Goal: Information Seeking & Learning: Learn about a topic

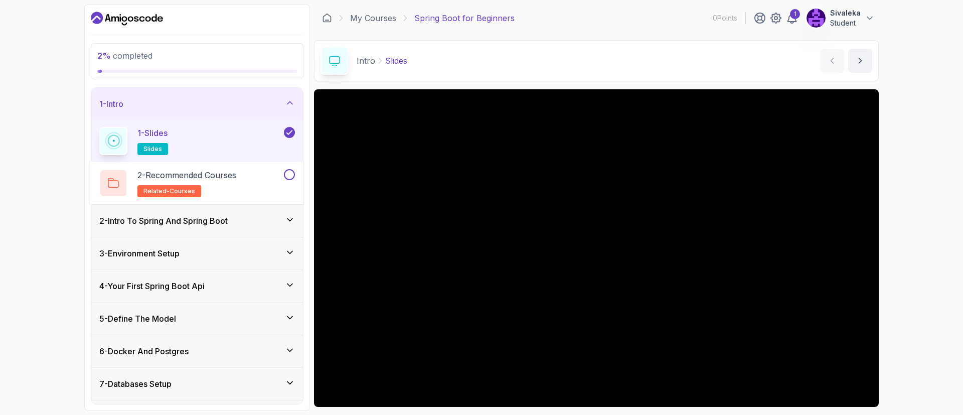
scroll to position [66, 0]
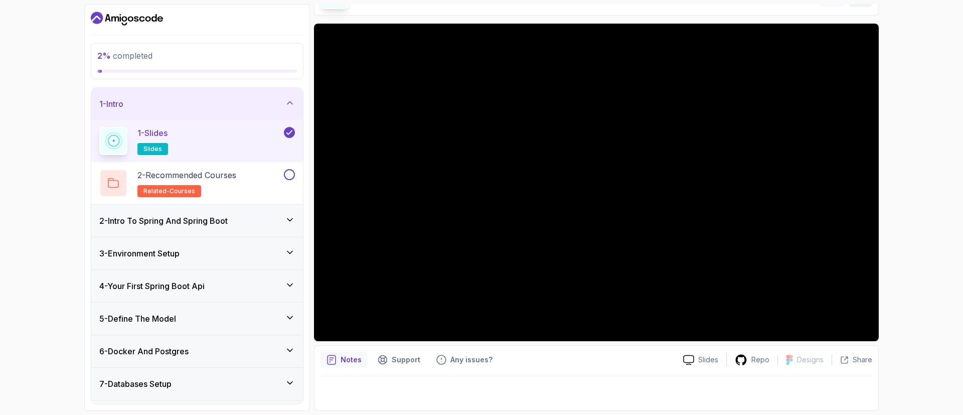
click at [155, 215] on h3 "2 - Intro To Spring And Spring Boot" at bounding box center [163, 221] width 128 height 12
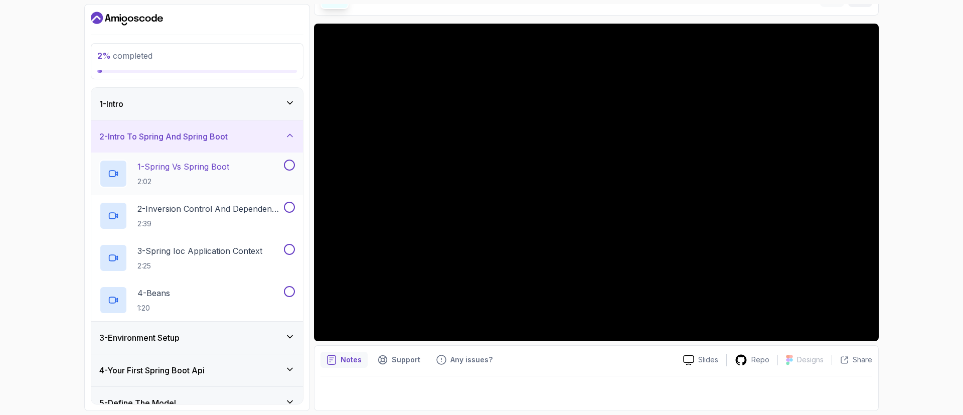
click at [170, 185] on p "2:02" at bounding box center [183, 182] width 92 height 10
click at [170, 185] on p "2:02" at bounding box center [181, 182] width 89 height 10
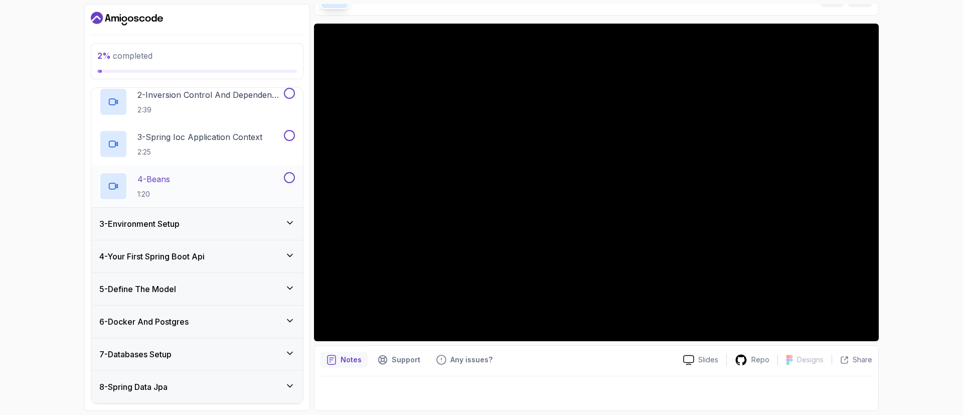
scroll to position [137, 0]
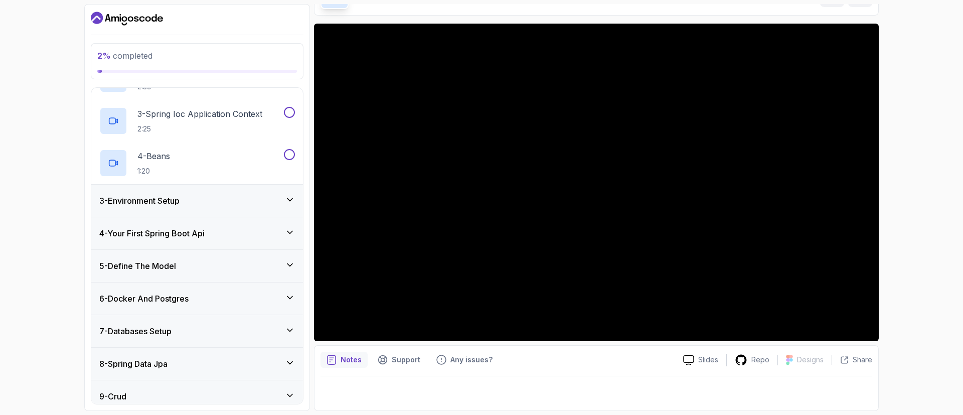
click at [272, 201] on div "3 - Environment Setup" at bounding box center [197, 201] width 196 height 12
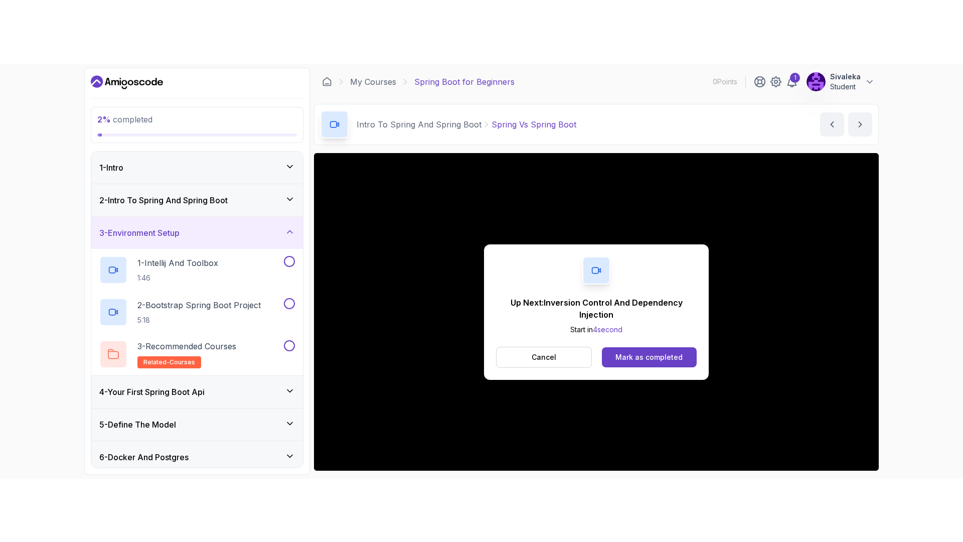
scroll to position [66, 0]
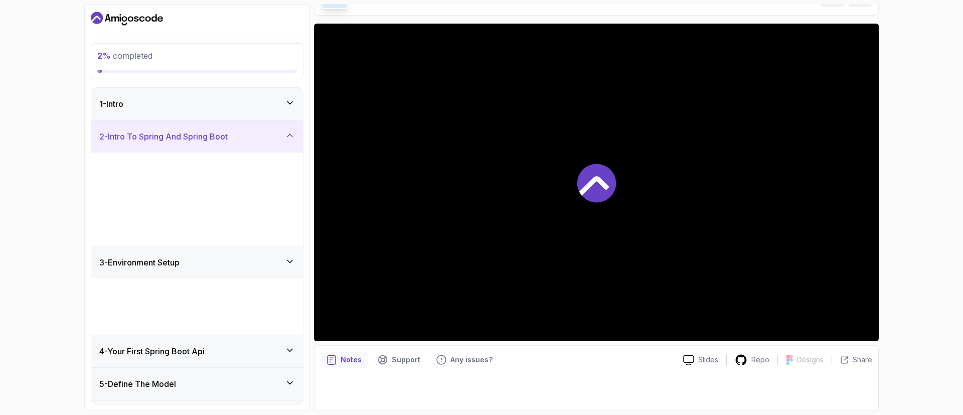
click at [266, 133] on div "2 - Intro To Spring And Spring Boot" at bounding box center [197, 136] width 196 height 12
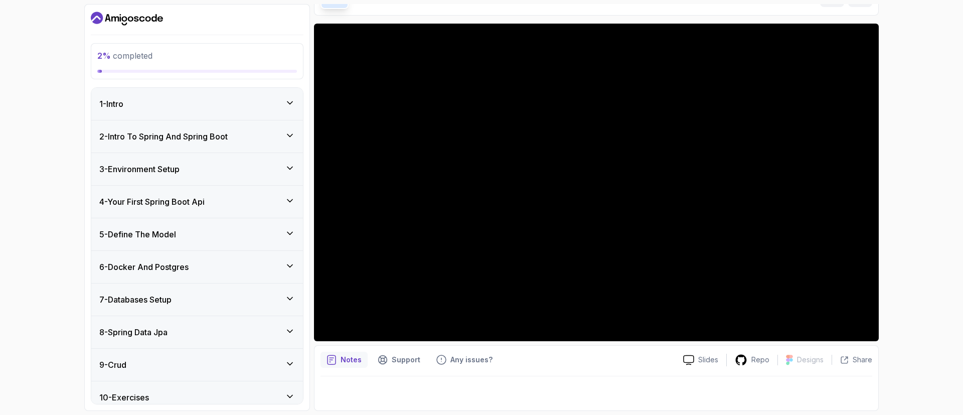
click at [262, 141] on div "2 - Intro To Spring And Spring Boot" at bounding box center [197, 136] width 196 height 12
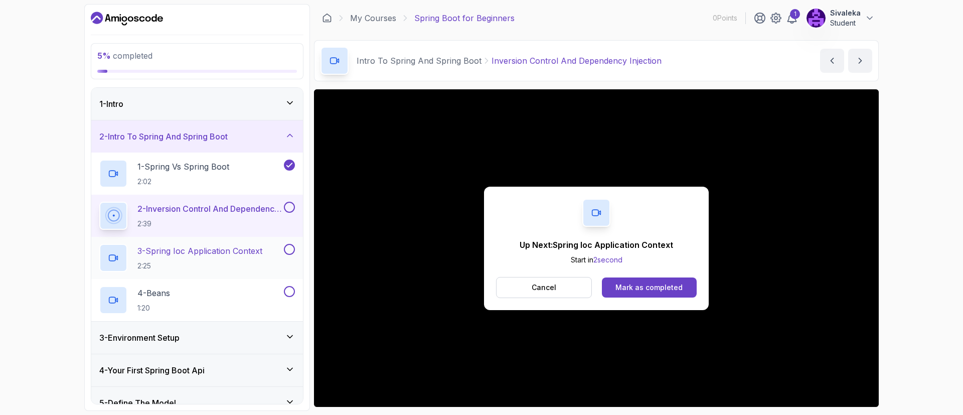
click at [231, 248] on p "3 - Spring Ioc Application Context" at bounding box center [199, 251] width 125 height 12
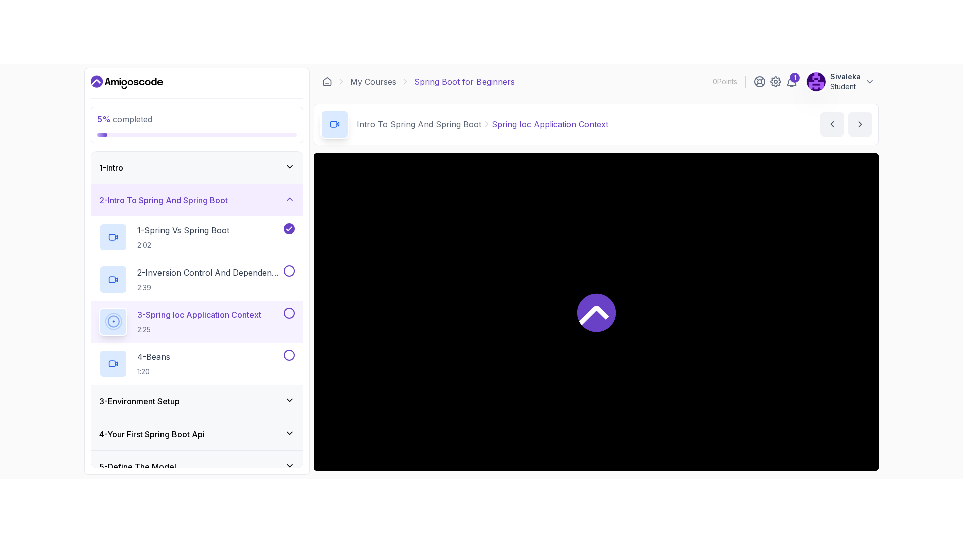
scroll to position [66, 0]
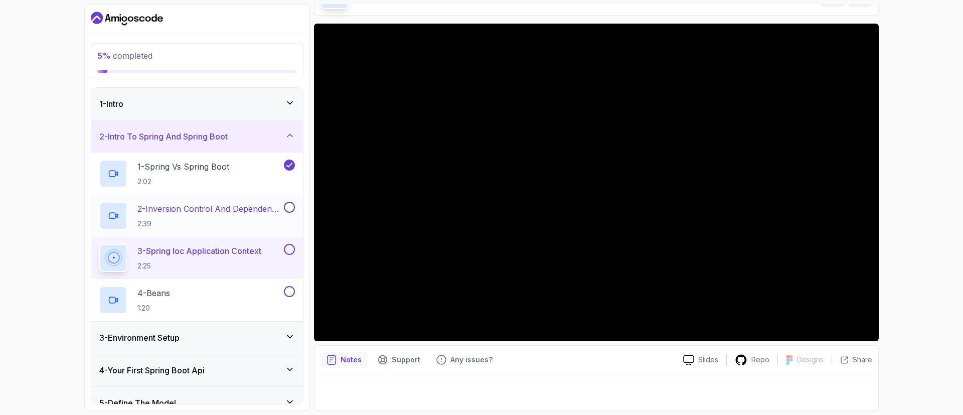
click at [292, 207] on button at bounding box center [289, 207] width 11 height 11
click at [291, 250] on button at bounding box center [289, 249] width 11 height 11
click at [291, 250] on icon at bounding box center [289, 249] width 9 height 10
click at [284, 244] on button at bounding box center [289, 249] width 11 height 11
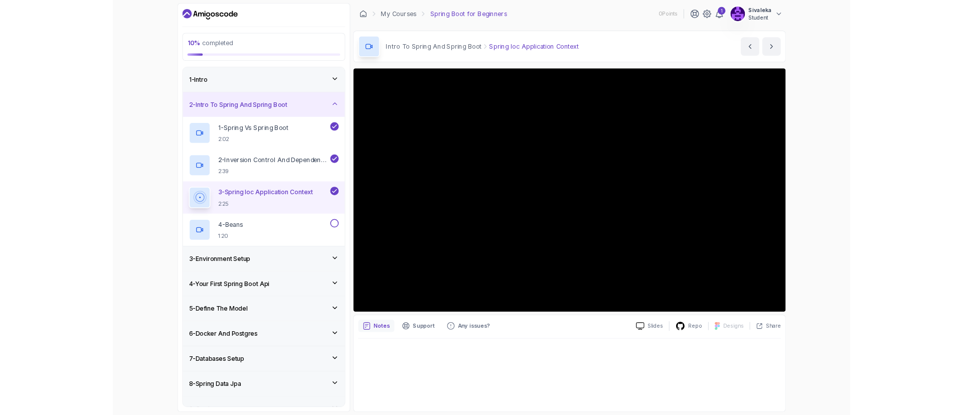
scroll to position [0, 0]
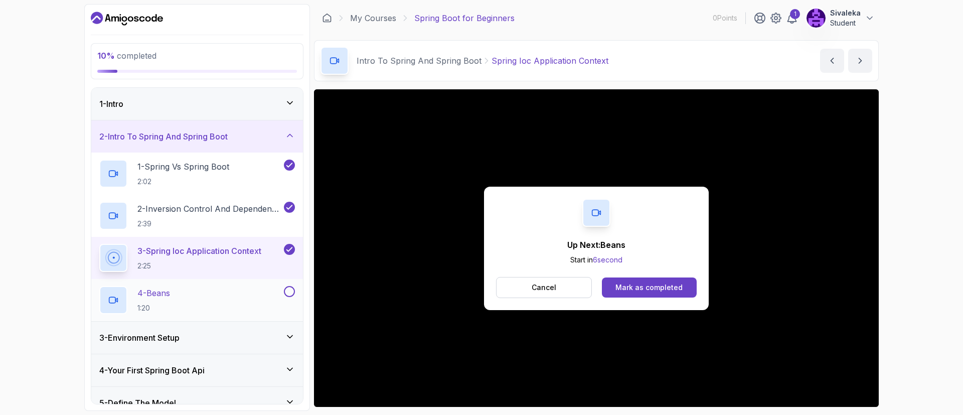
click at [249, 295] on div "4 - Beans 1:20" at bounding box center [190, 300] width 183 height 28
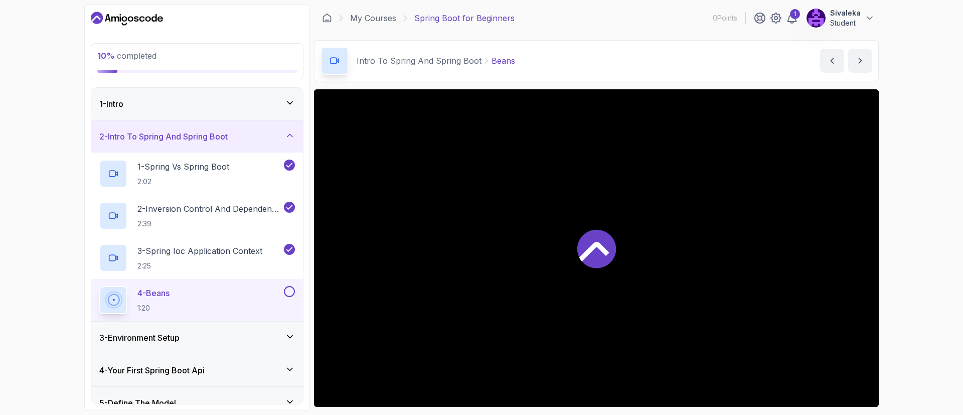
click at [233, 336] on div "3 - Environment Setup" at bounding box center [197, 338] width 196 height 12
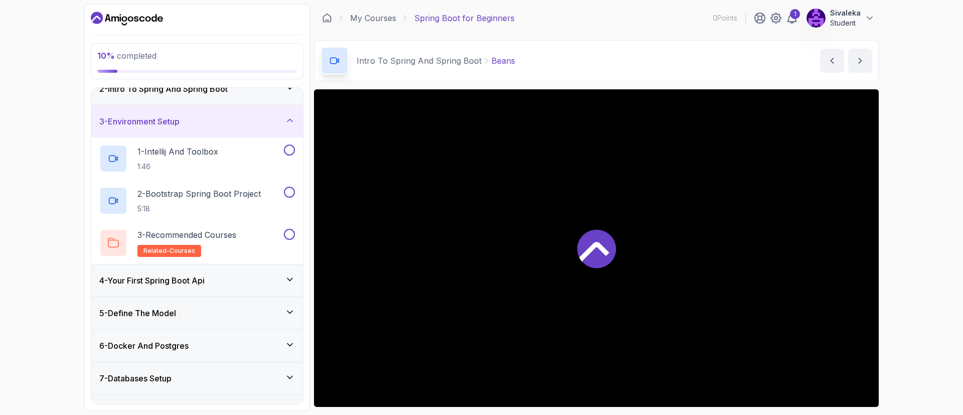
scroll to position [48, 0]
click at [282, 275] on div "4 - Your First Spring Boot Api" at bounding box center [197, 280] width 196 height 12
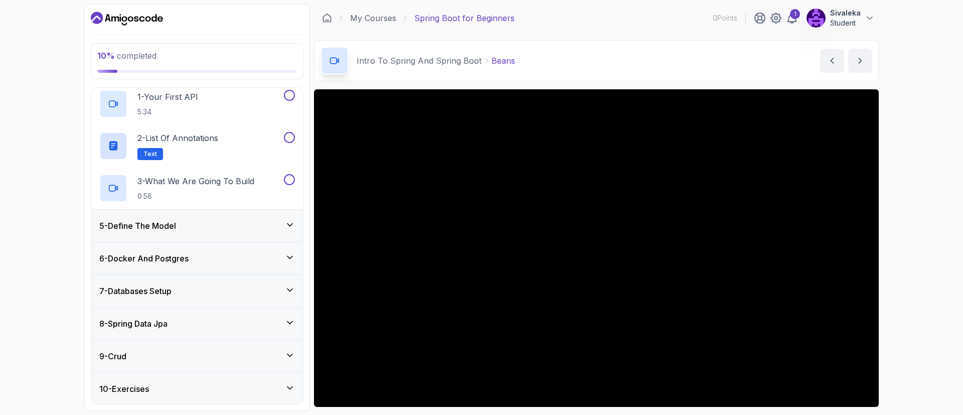
scroll to position [135, 0]
click at [284, 221] on div "5 - Define The Model" at bounding box center [197, 225] width 196 height 12
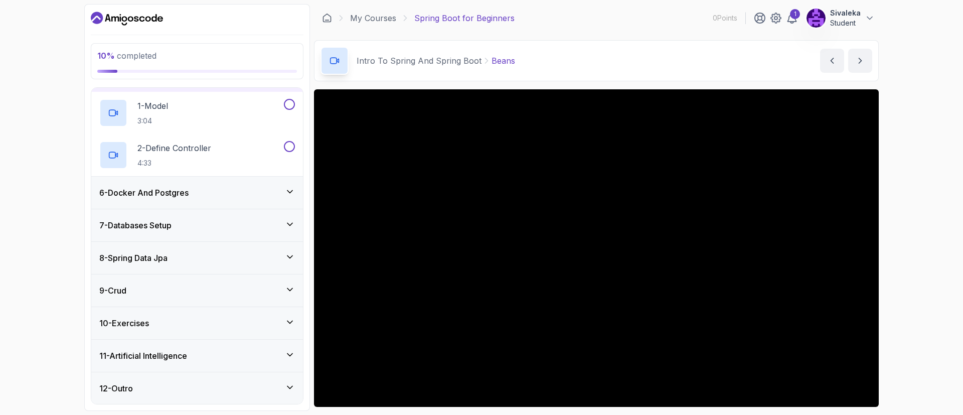
scroll to position [159, 0]
click at [264, 197] on div "6 - Docker And Postgres" at bounding box center [197, 192] width 196 height 12
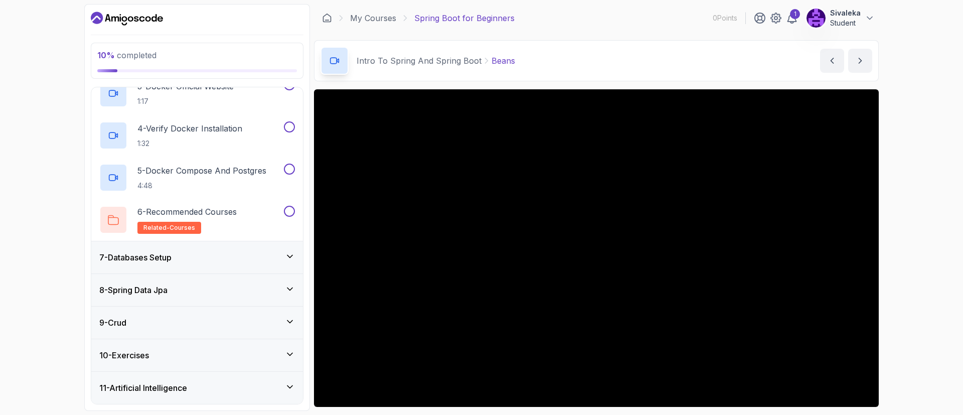
scroll to position [327, 0]
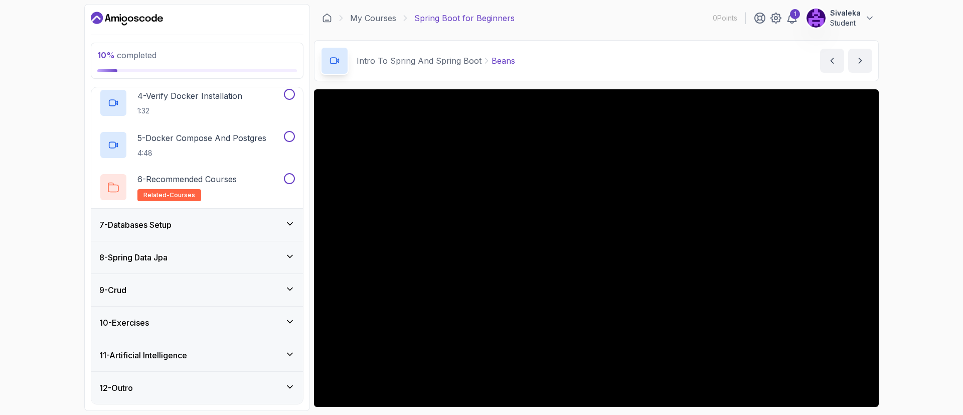
click at [290, 357] on icon at bounding box center [290, 354] width 10 height 10
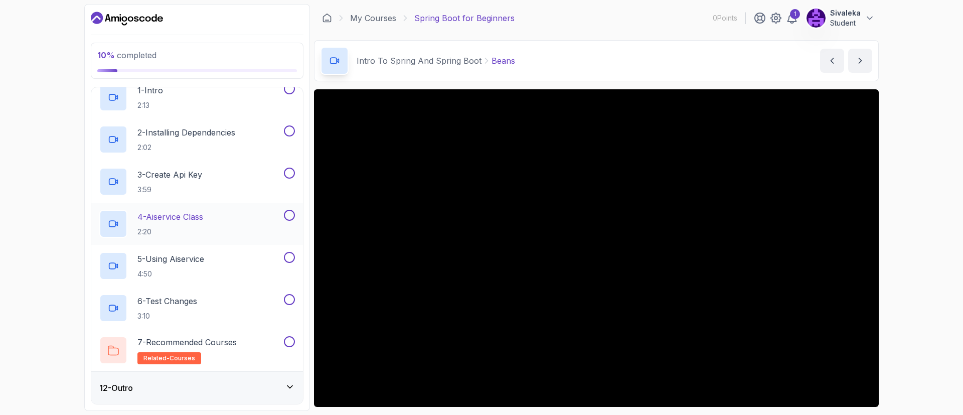
scroll to position [0, 0]
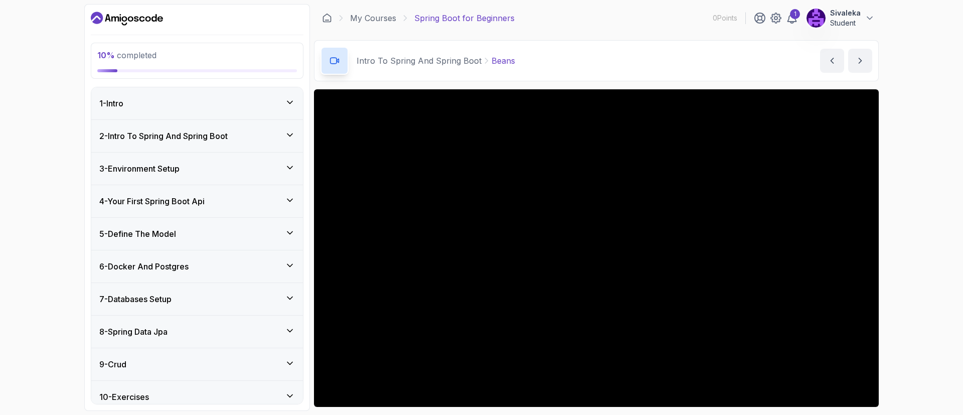
click at [283, 168] on div "3 - Environment Setup" at bounding box center [197, 169] width 196 height 12
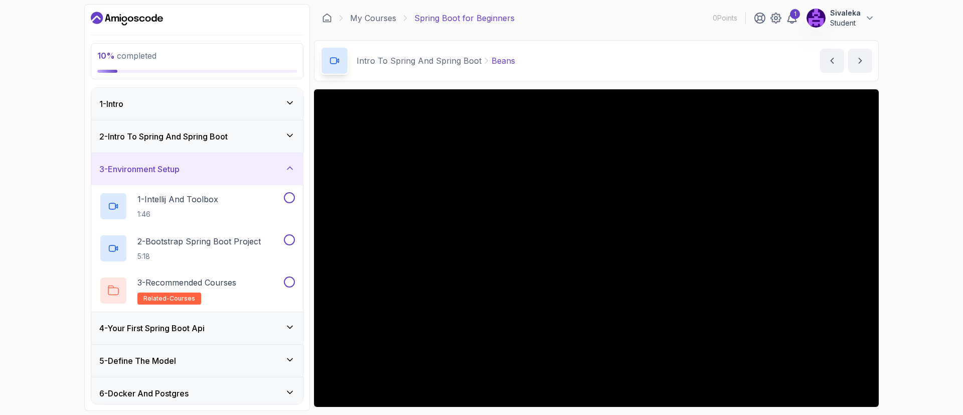
click at [216, 141] on h3 "2 - Intro To Spring And Spring Boot" at bounding box center [163, 136] width 128 height 12
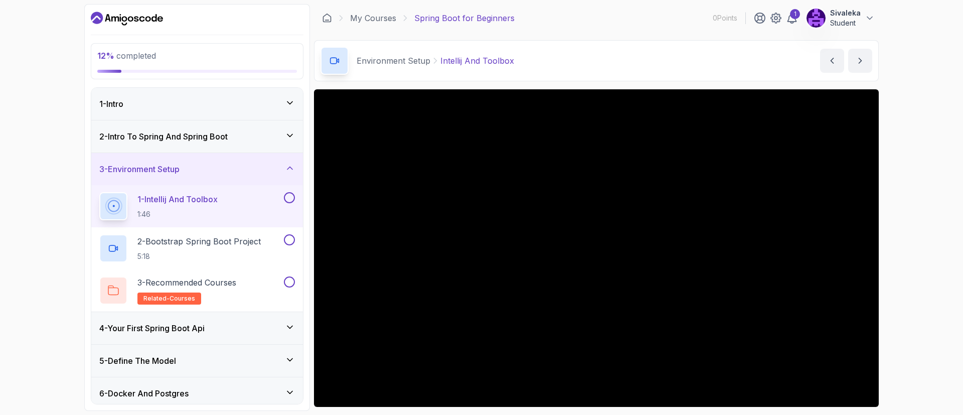
click at [204, 137] on h3 "2 - Intro To Spring And Spring Boot" at bounding box center [163, 136] width 128 height 12
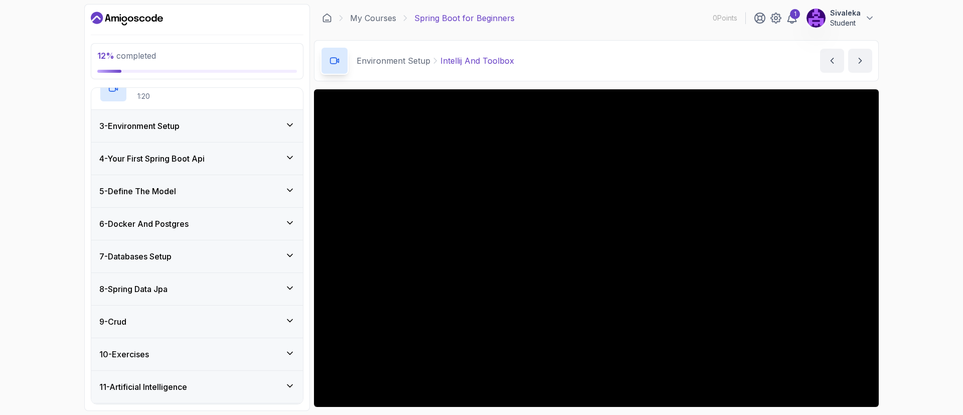
scroll to position [212, 0]
click at [284, 124] on div "3 - Environment Setup" at bounding box center [197, 125] width 196 height 12
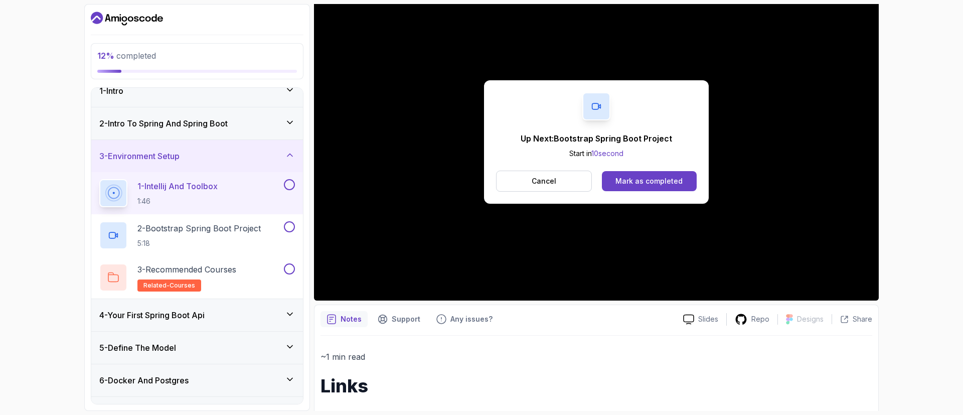
scroll to position [160, 0]
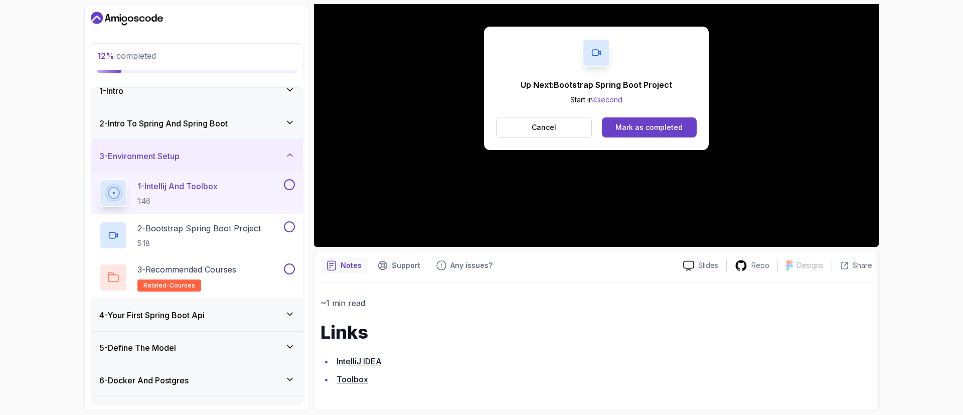
click at [363, 377] on link "Toolbox" at bounding box center [353, 379] width 32 height 10
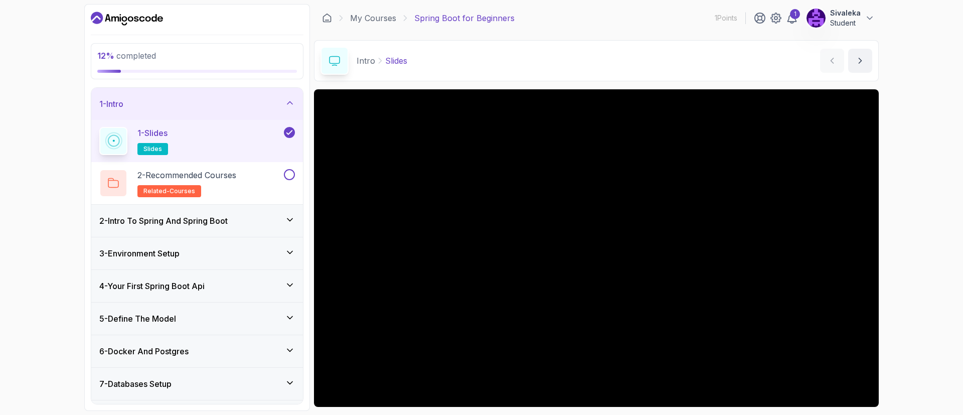
scroll to position [66, 0]
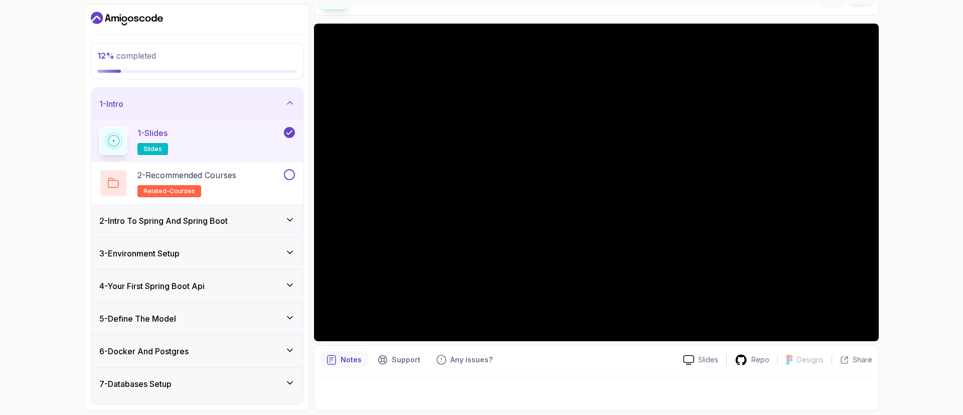
click at [291, 215] on icon at bounding box center [290, 220] width 10 height 10
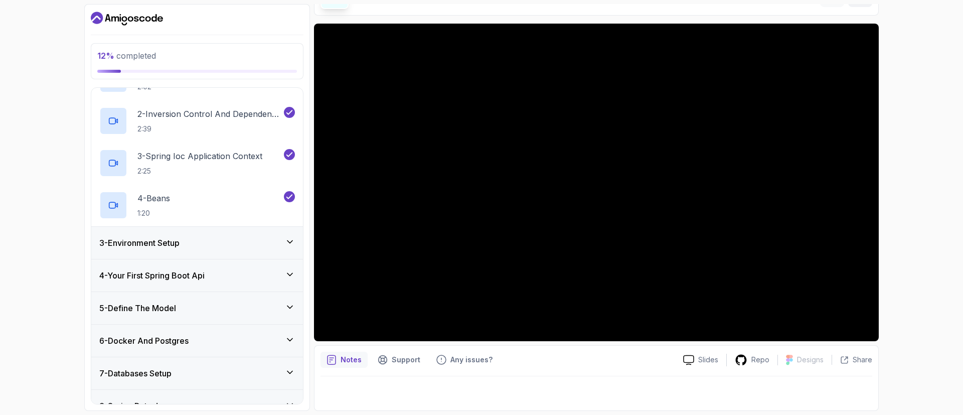
click at [284, 247] on div "3 - Environment Setup" at bounding box center [197, 243] width 196 height 12
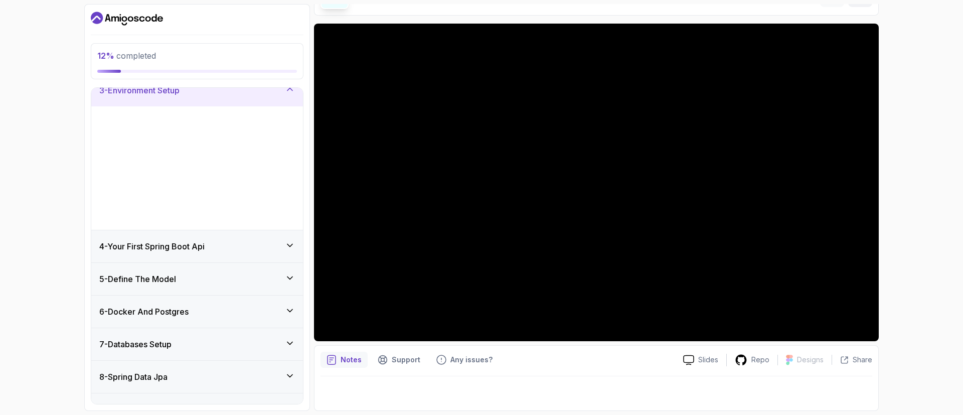
scroll to position [75, 0]
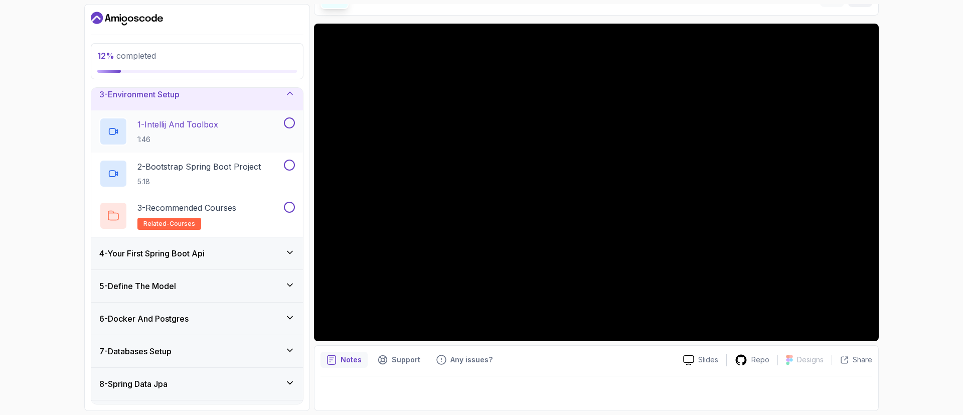
click at [289, 127] on button at bounding box center [289, 122] width 11 height 11
click at [250, 163] on p "2 - Bootstrap Spring Boot Project" at bounding box center [198, 167] width 123 height 12
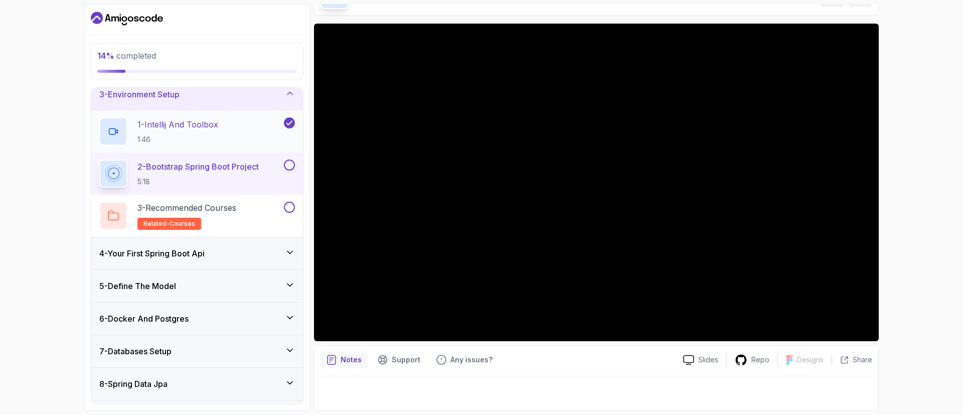
click at [230, 135] on div "1 - Intellij And Toolbox 1:46" at bounding box center [190, 131] width 183 height 28
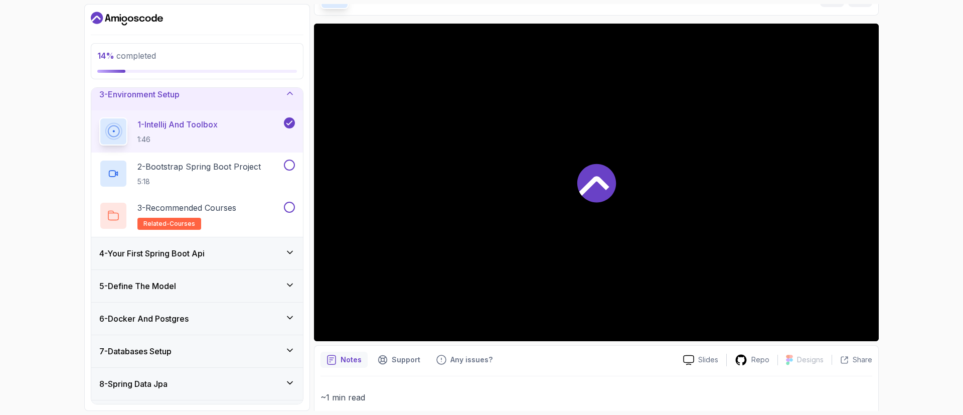
scroll to position [160, 0]
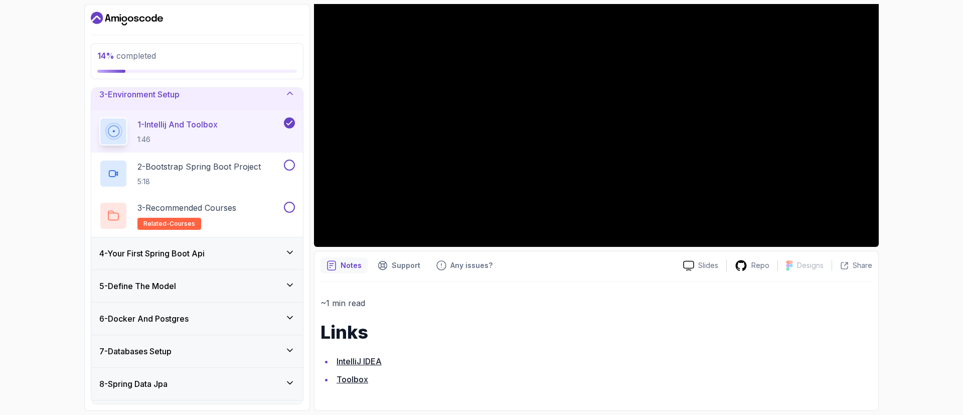
click at [372, 363] on link "IntelliJ IDEA" at bounding box center [359, 361] width 45 height 10
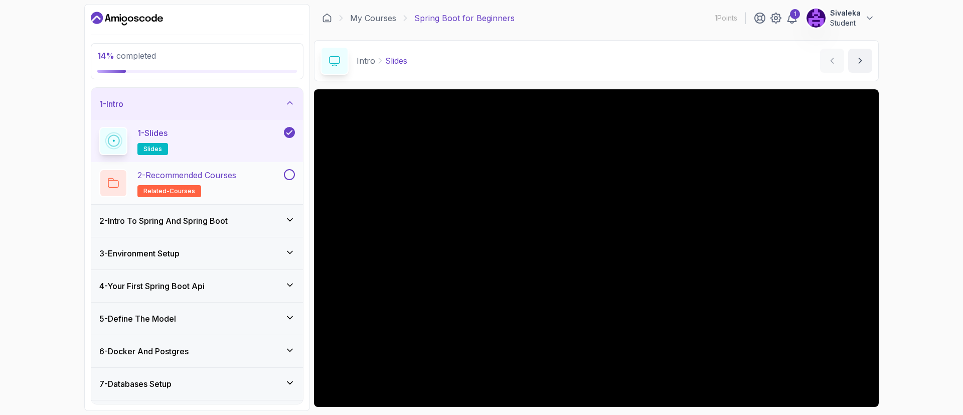
scroll to position [35, 0]
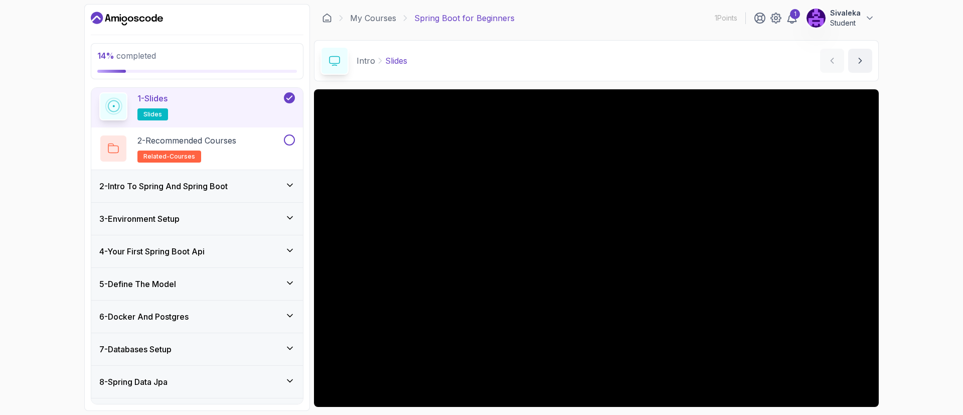
click at [194, 213] on div "3 - Environment Setup" at bounding box center [197, 219] width 196 height 12
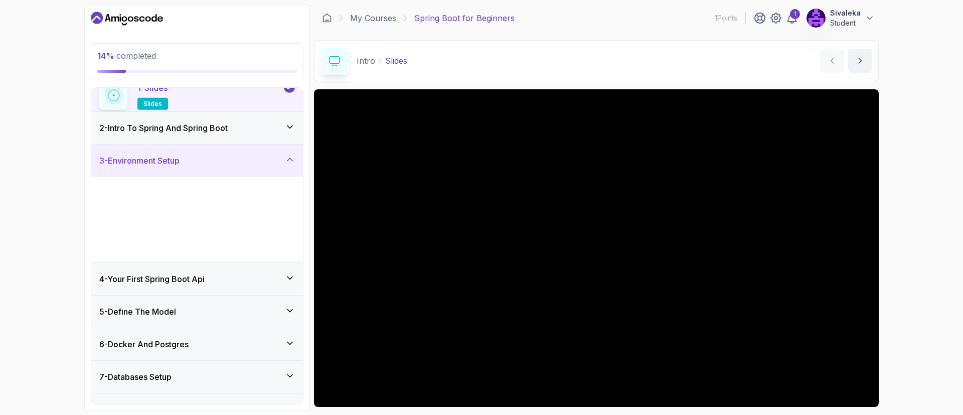
scroll to position [34, 0]
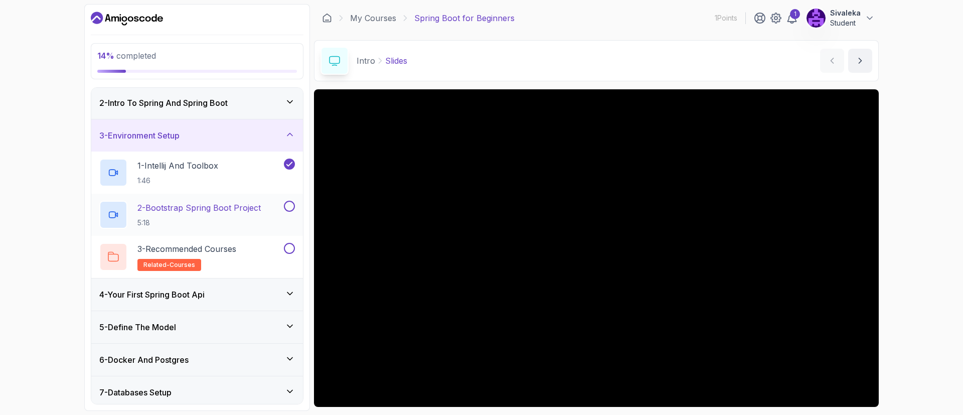
click at [204, 213] on p "2 - Bootstrap Spring Boot Project" at bounding box center [198, 208] width 123 height 12
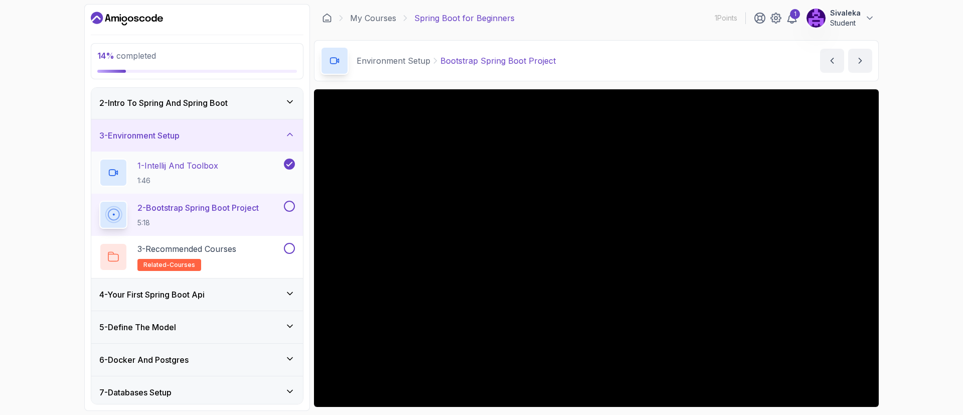
click at [211, 155] on div "1 - Intellij And Toolbox 1:46" at bounding box center [197, 172] width 212 height 42
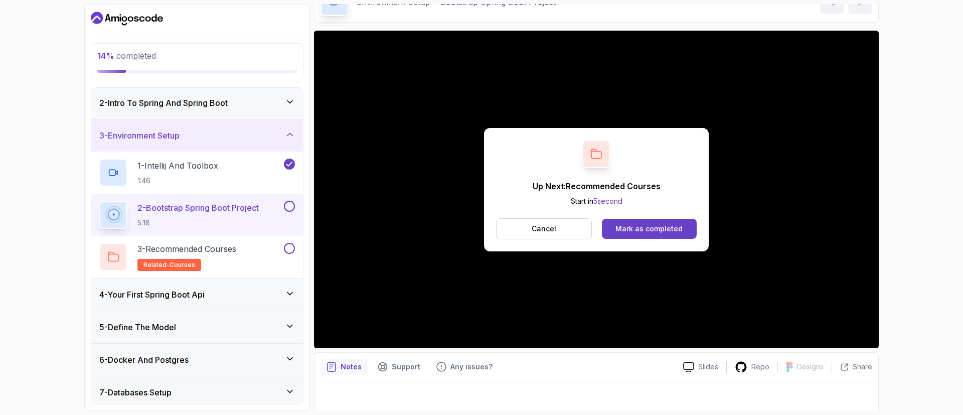
scroll to position [66, 0]
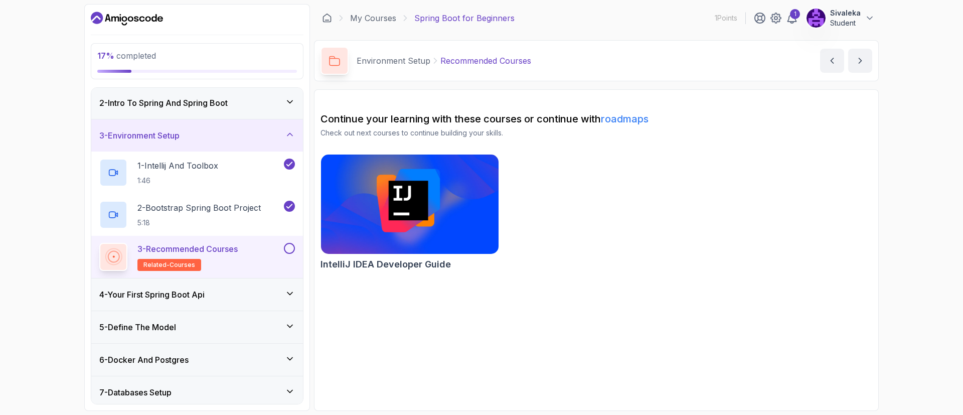
click at [366, 224] on img at bounding box center [410, 204] width 187 height 104
click at [262, 300] on div "4 - Your First Spring Boot Api" at bounding box center [197, 294] width 196 height 12
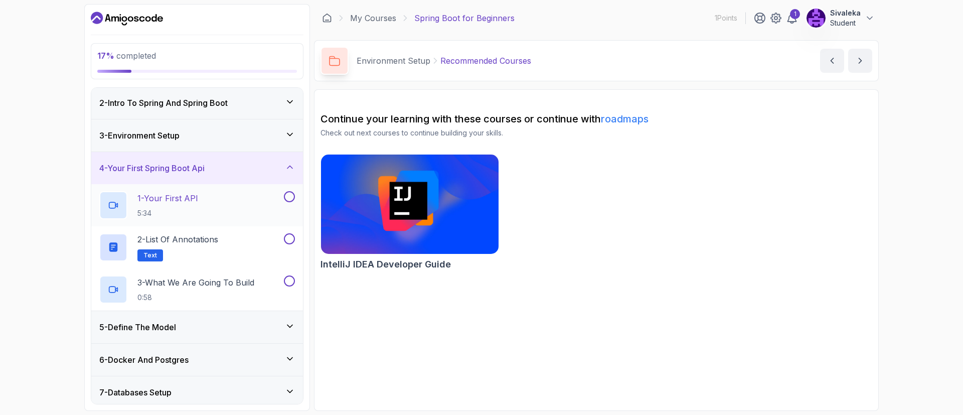
click at [225, 199] on div "1 - Your First API 5:34" at bounding box center [190, 205] width 183 height 28
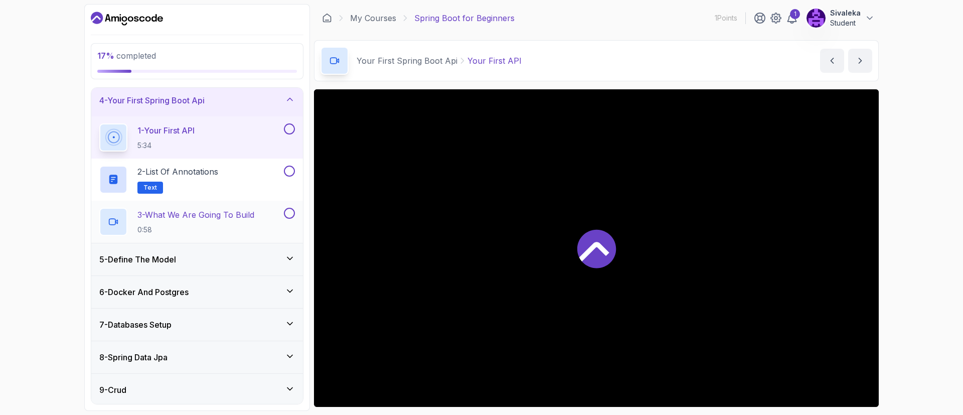
scroll to position [102, 0]
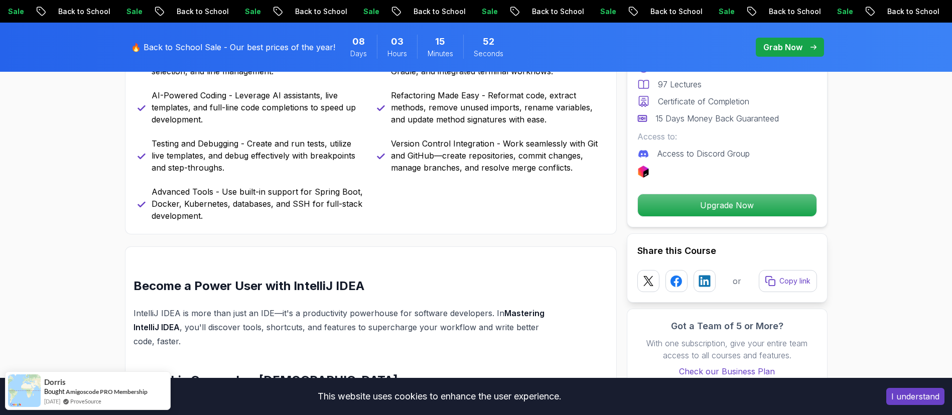
scroll to position [473, 0]
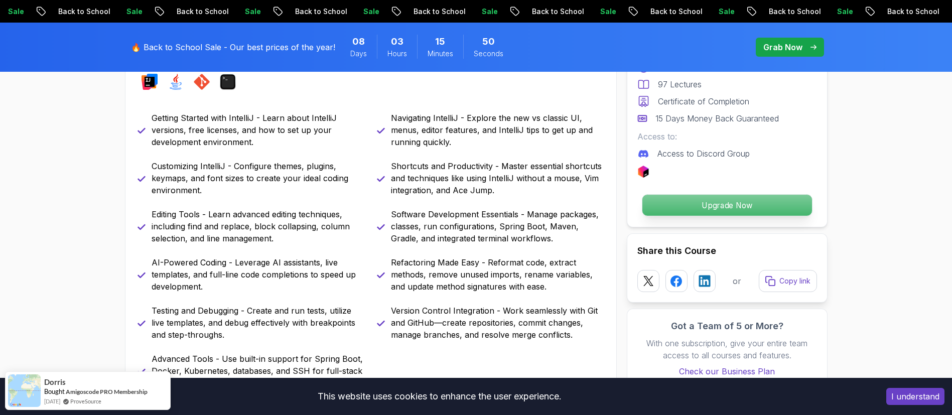
click at [787, 210] on p "Upgrade Now" at bounding box center [727, 205] width 170 height 21
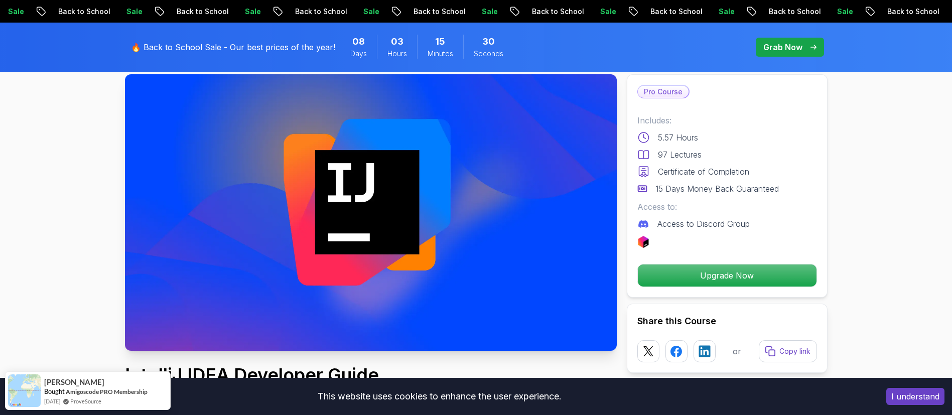
scroll to position [0, 0]
